Goal: Information Seeking & Learning: Learn about a topic

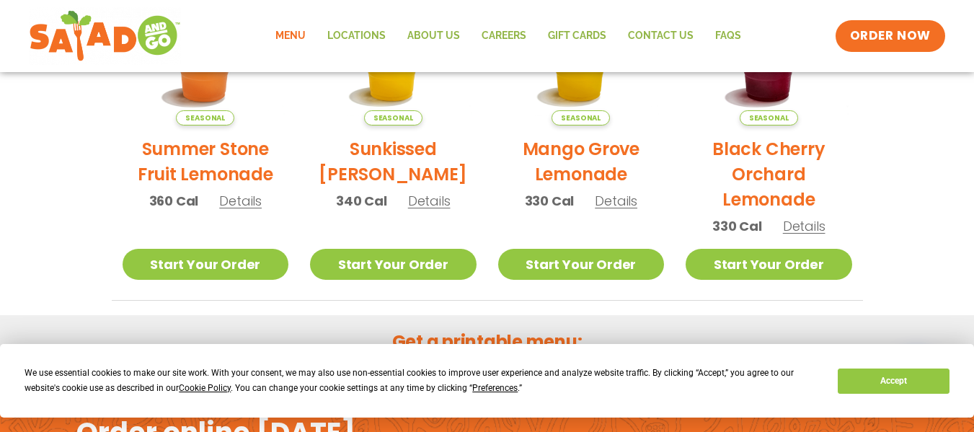
scroll to position [998, 0]
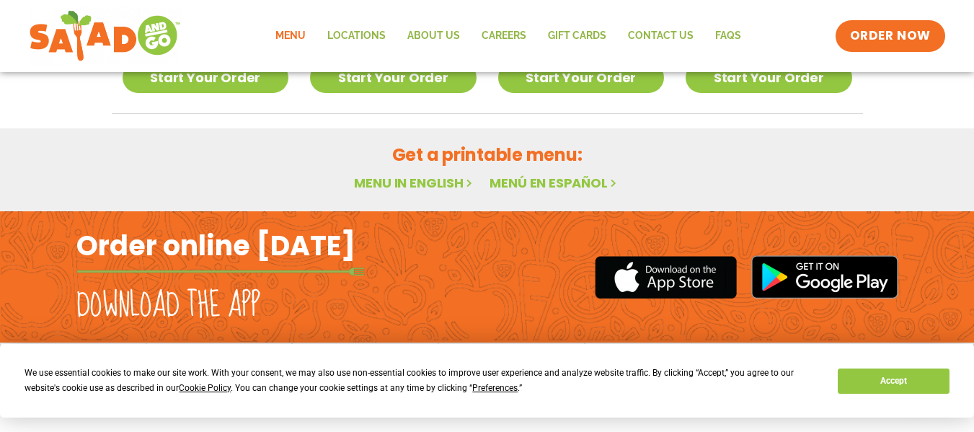
click at [287, 33] on link "Menu" at bounding box center [291, 35] width 52 height 33
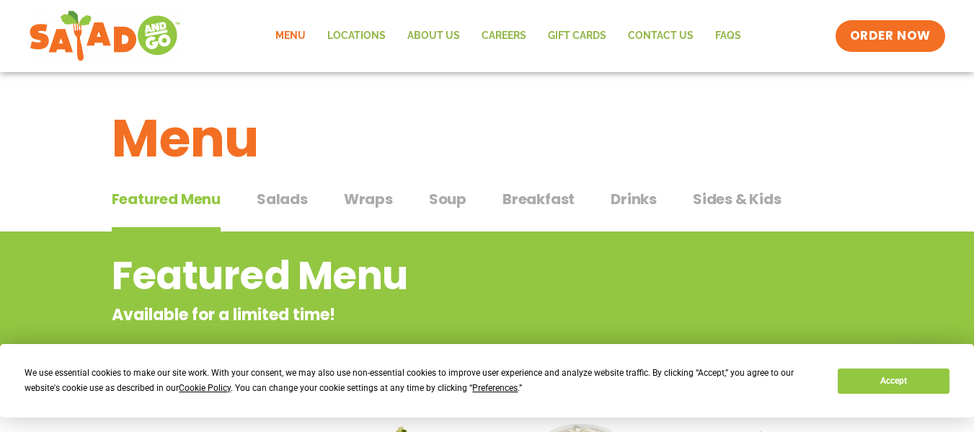
click at [291, 200] on span "Salads" at bounding box center [282, 199] width 51 height 22
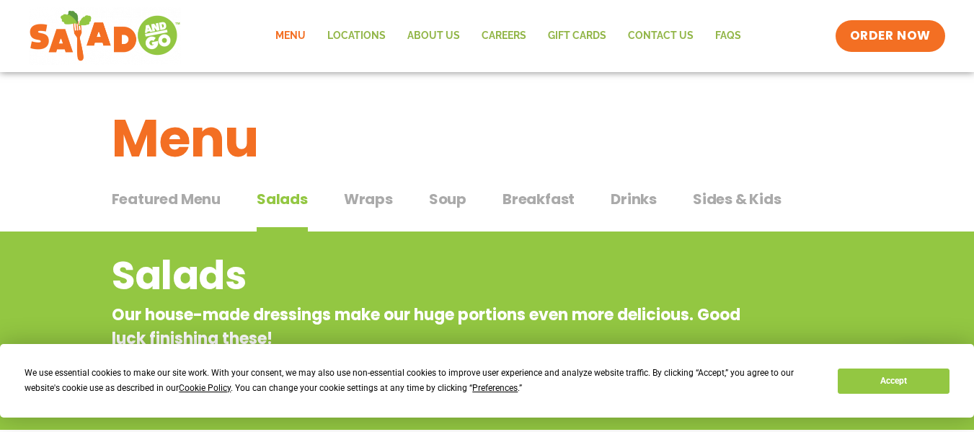
click at [370, 194] on span "Wraps" at bounding box center [368, 199] width 49 height 22
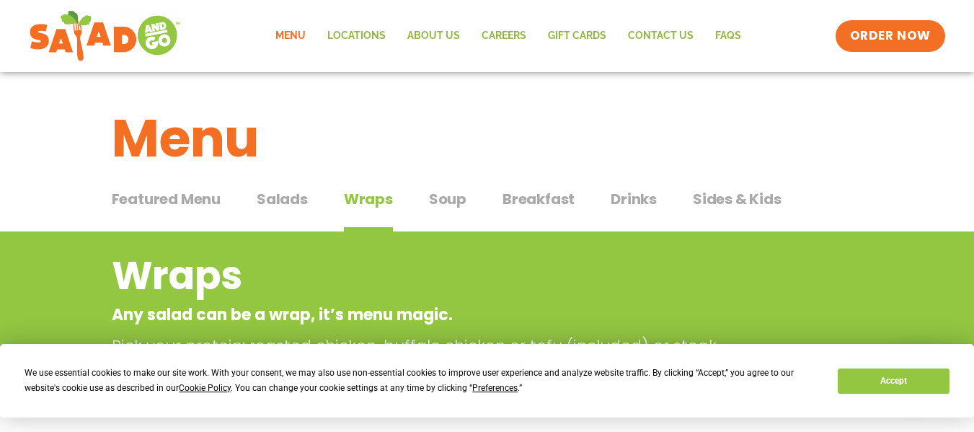
click at [442, 185] on div "Featured Menu Featured Menu Salads Salads Wraps Wraps Soup Soup Breakfast Break…" at bounding box center [487, 207] width 751 height 49
click at [442, 195] on span "Soup" at bounding box center [448, 199] width 38 height 22
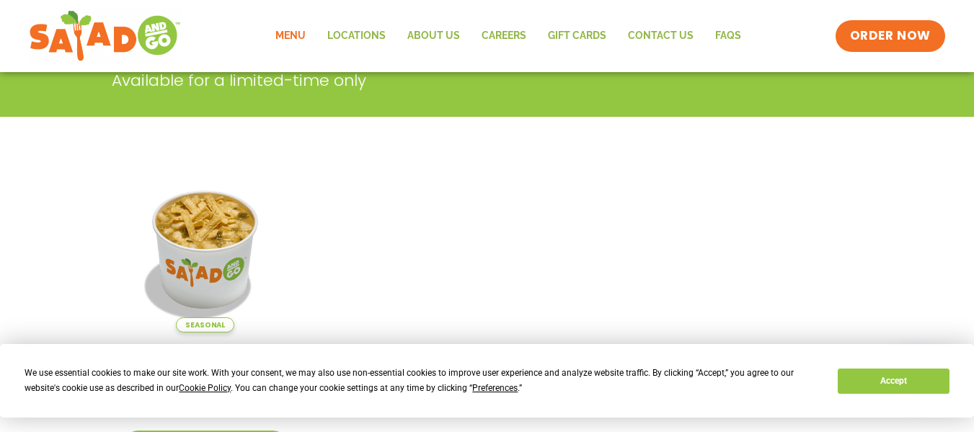
scroll to position [72, 0]
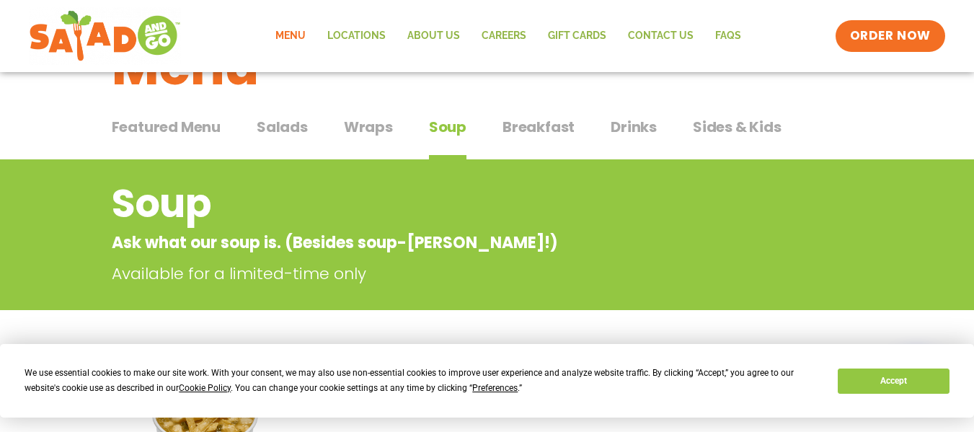
click at [750, 128] on span "Sides & Kids" at bounding box center [737, 127] width 89 height 22
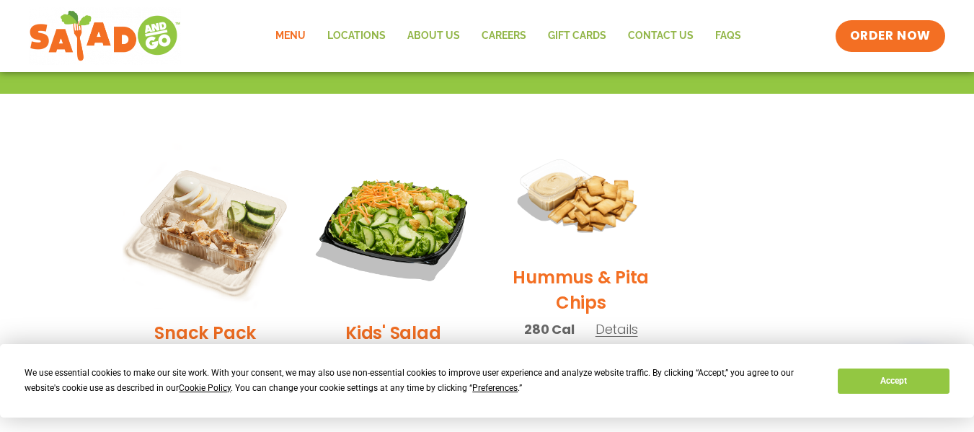
scroll to position [361, 0]
